Goal: Task Accomplishment & Management: Manage account settings

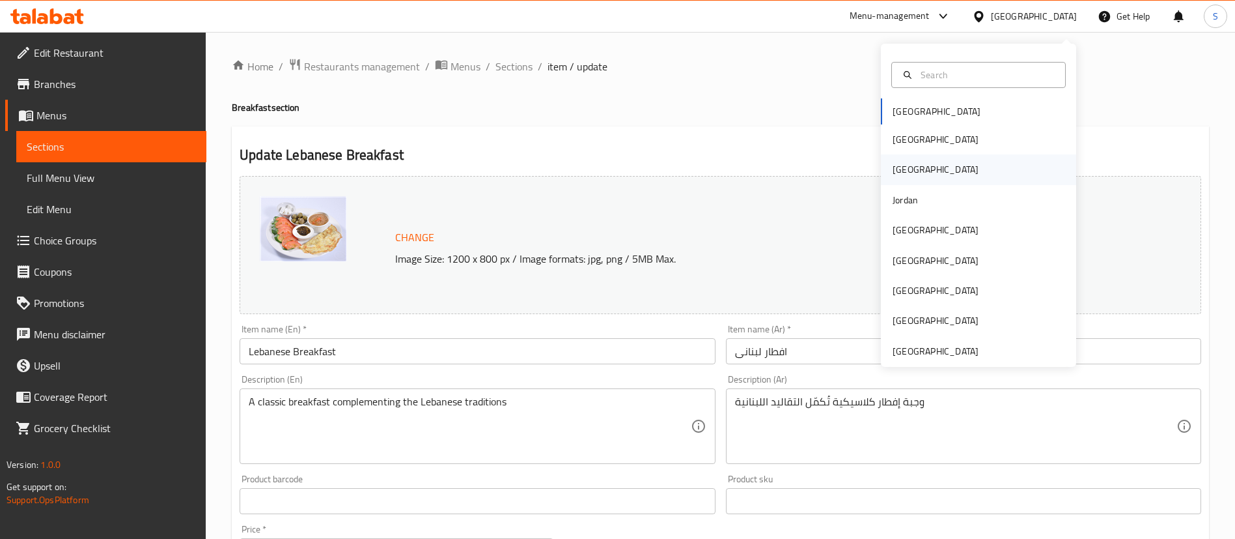
scroll to position [10, 0]
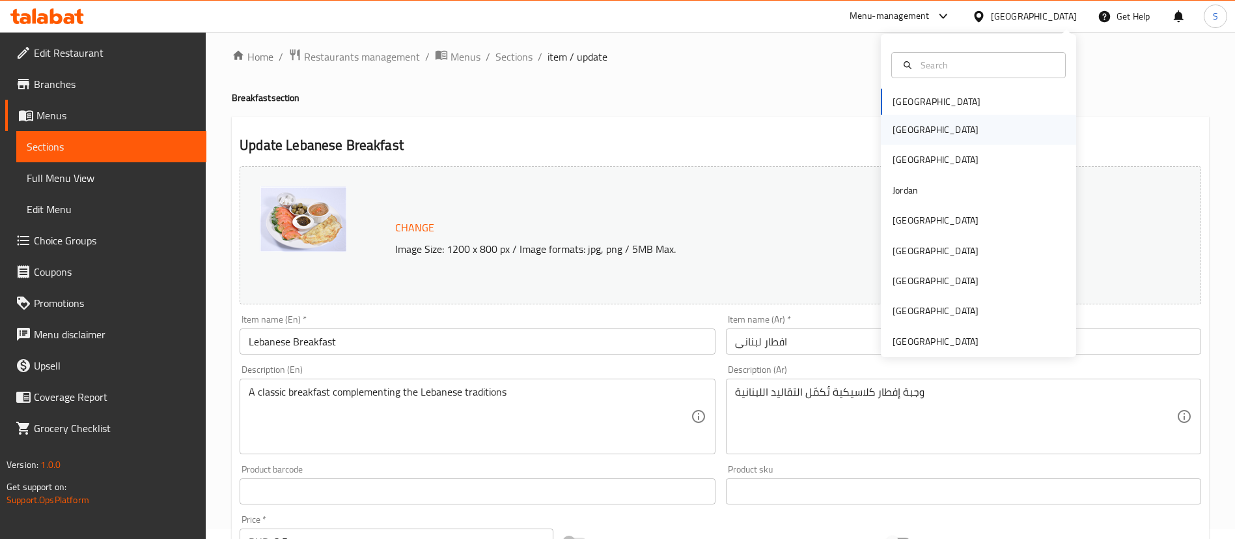
click at [899, 125] on div "[GEOGRAPHIC_DATA]" at bounding box center [936, 129] width 86 height 14
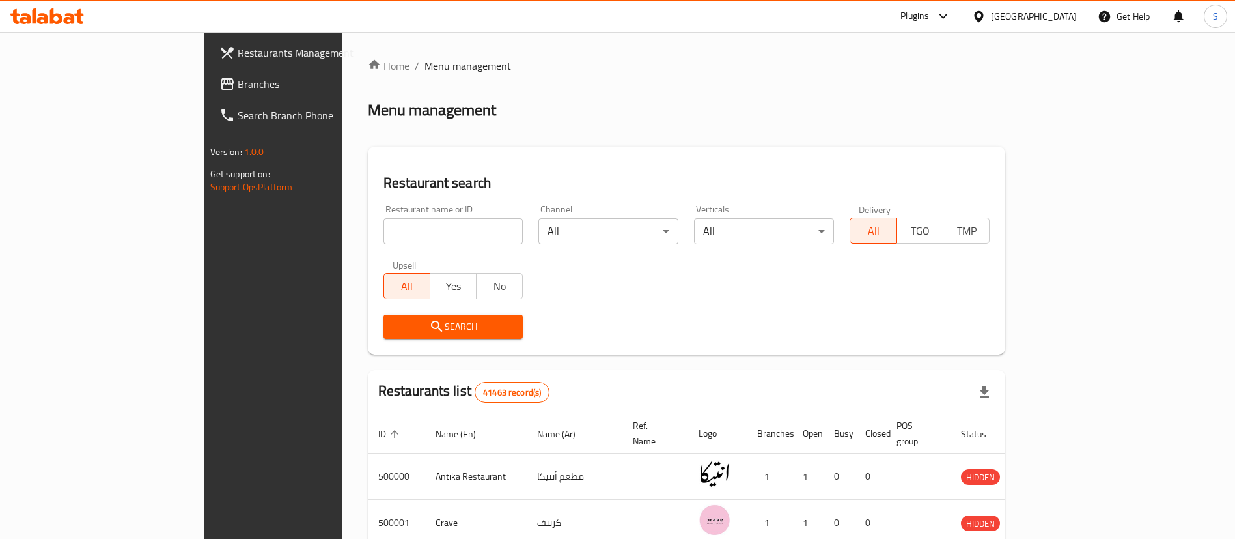
click at [384, 235] on input "search" at bounding box center [454, 231] width 140 height 26
paste input "511534"
type input "511534"
click button "Search" at bounding box center [454, 327] width 140 height 24
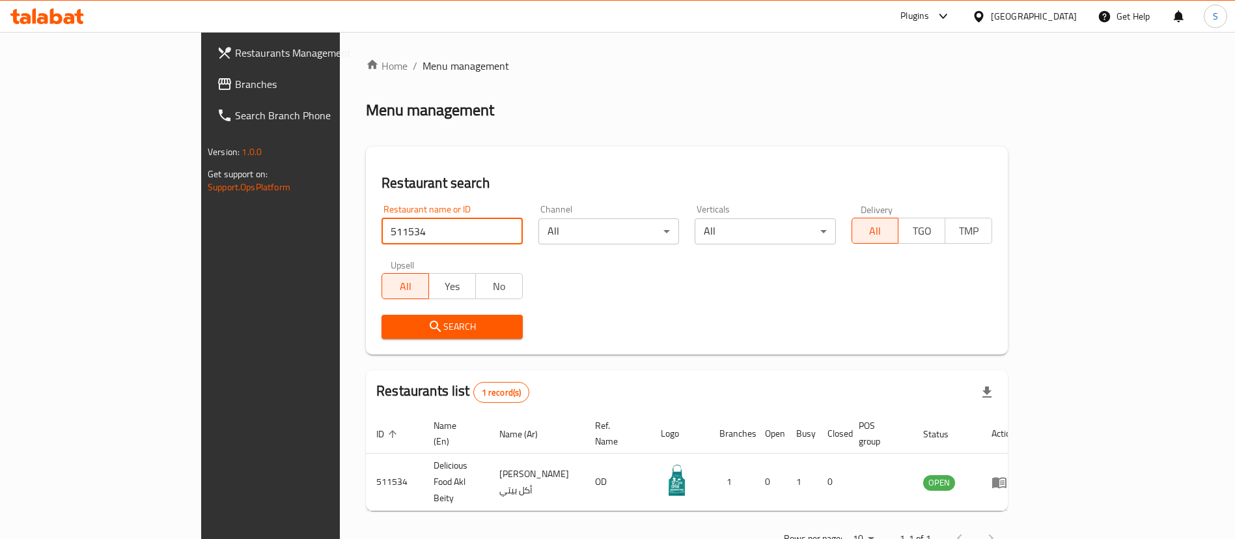
click at [235, 78] on span "Branches" at bounding box center [316, 84] width 162 height 16
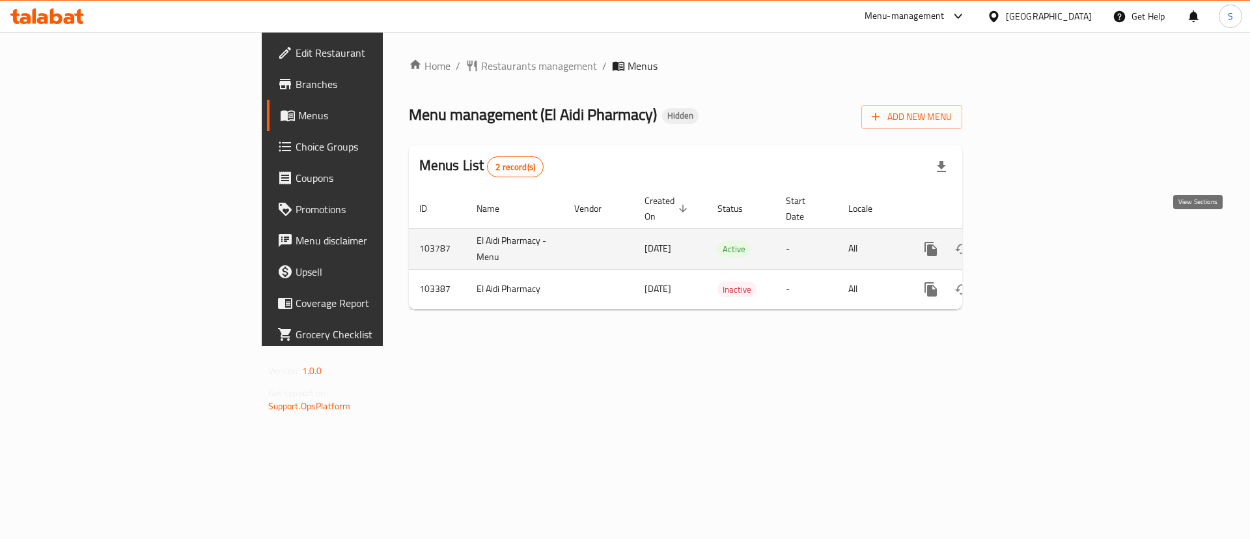
click at [1033, 241] on icon "enhanced table" at bounding box center [1025, 249] width 16 height 16
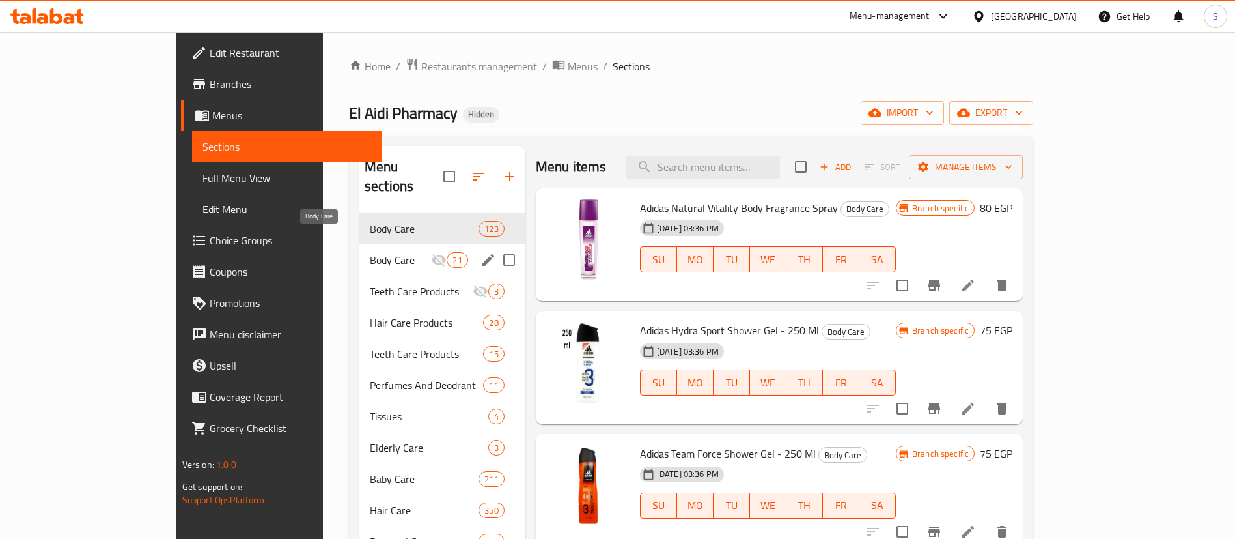
click at [370, 252] on span "Body Care" at bounding box center [401, 260] width 62 height 16
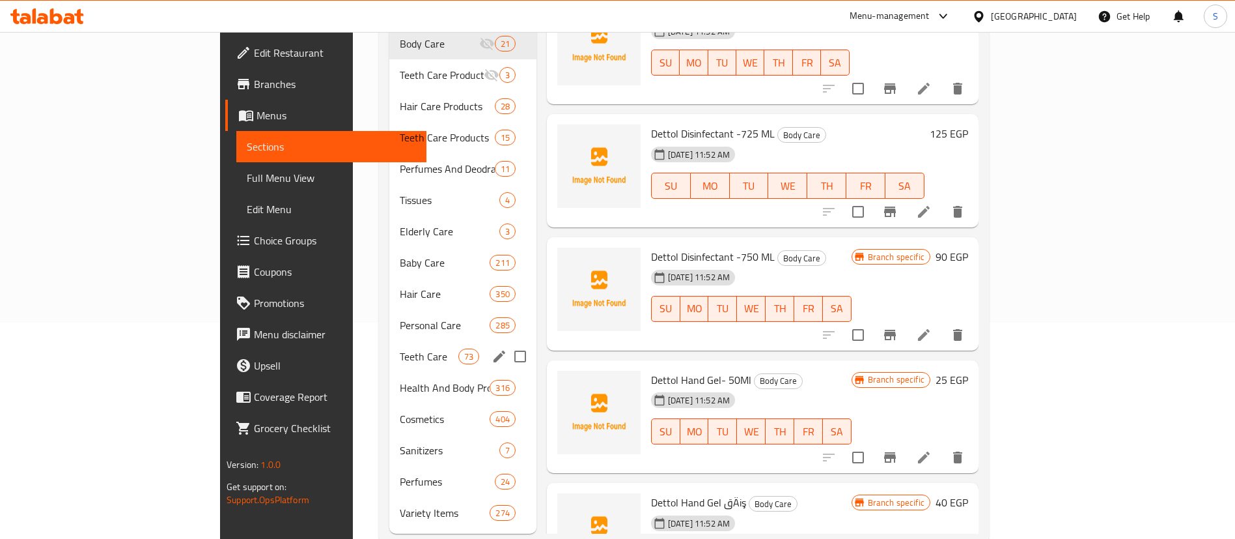
scroll to position [228, 0]
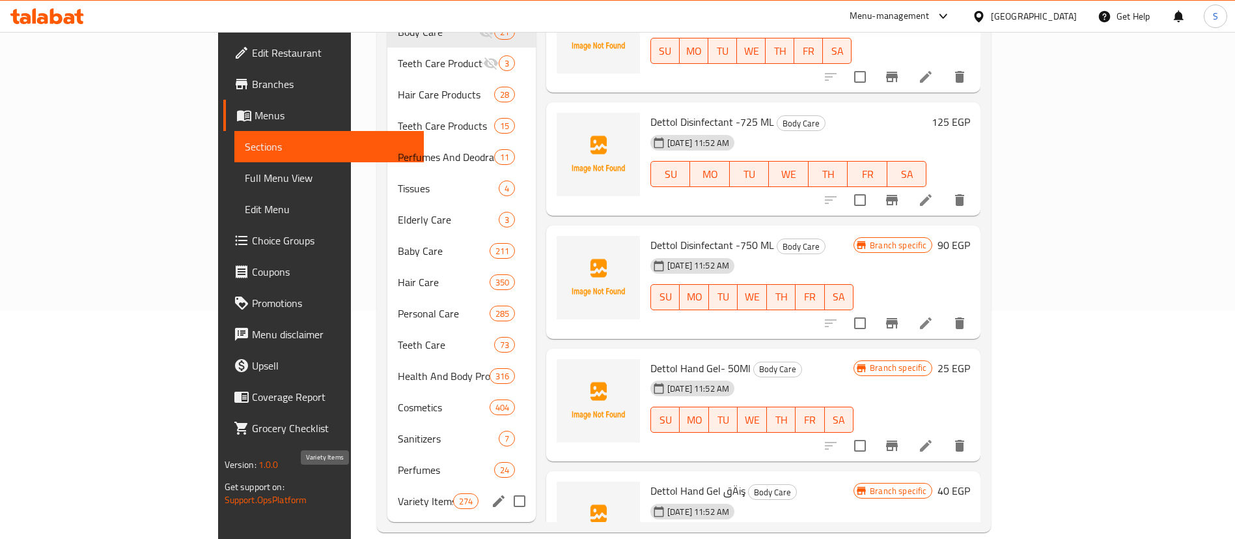
click at [398, 493] on span "Variety Items" at bounding box center [425, 501] width 55 height 16
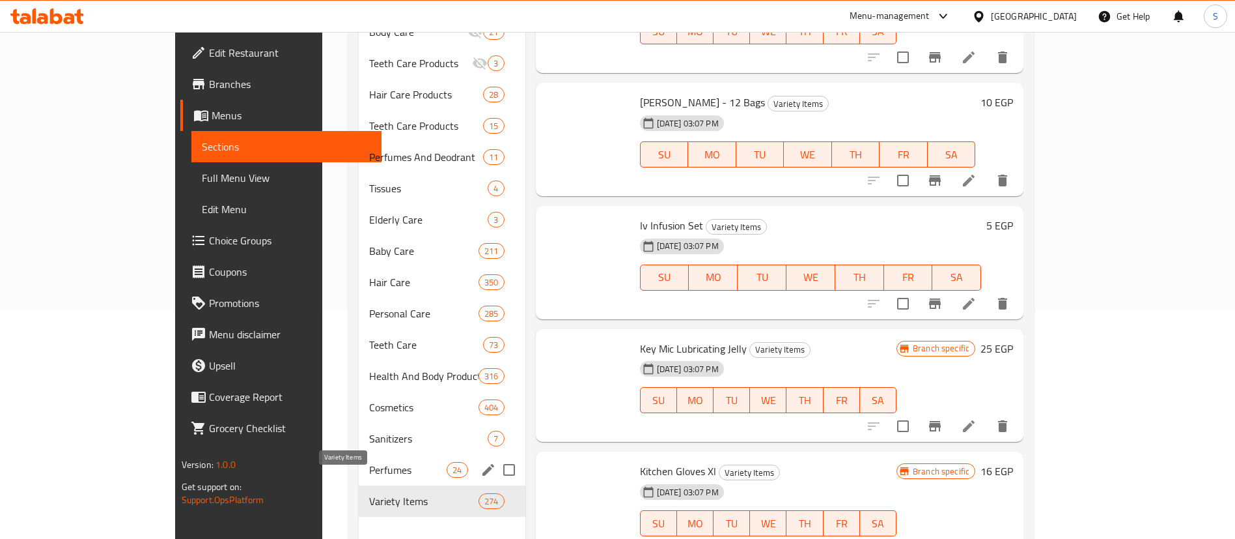
click at [359, 454] on div "Perfumes 24" at bounding box center [442, 469] width 166 height 31
click at [369, 399] on span "Cosmetics" at bounding box center [423, 407] width 109 height 16
